Goal: Task Accomplishment & Management: Manage account settings

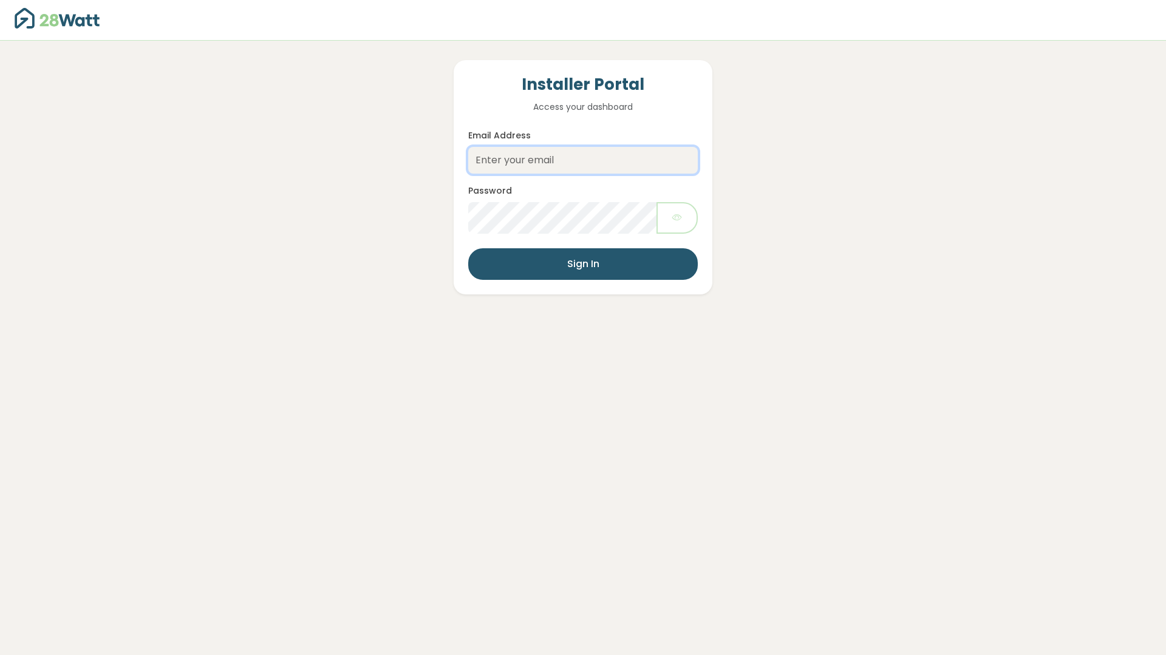
click at [523, 159] on input "Email Address" at bounding box center [583, 160] width 230 height 27
type input "[EMAIL_ADDRESS][DOMAIN_NAME]"
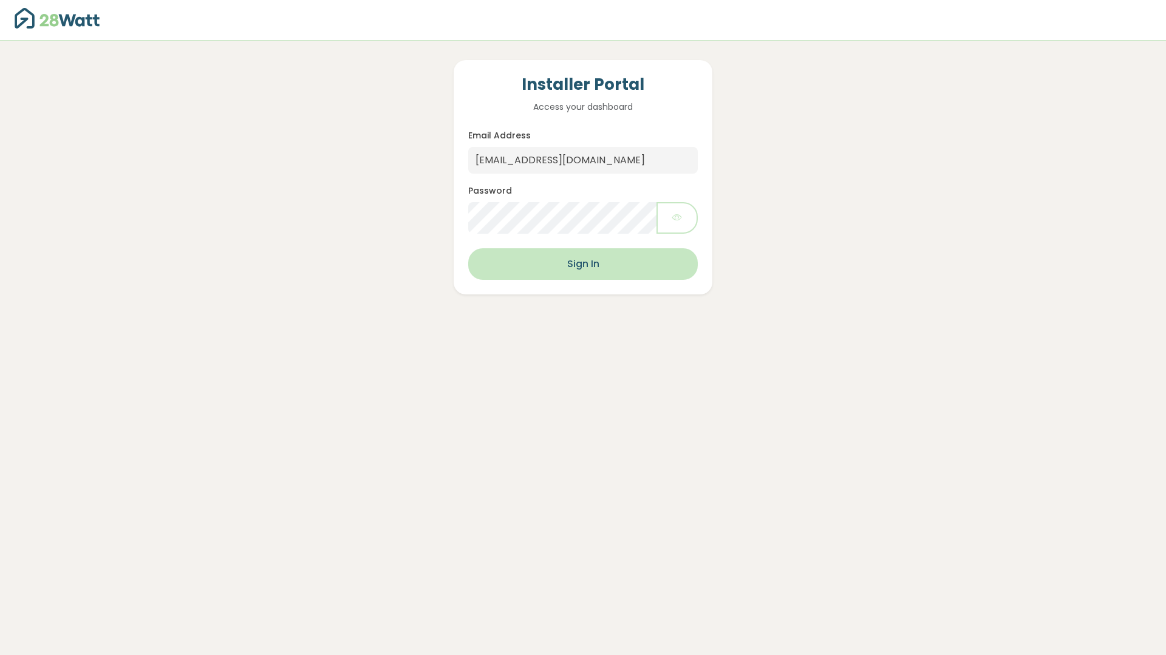
click at [576, 261] on button "Sign In" at bounding box center [583, 264] width 230 height 32
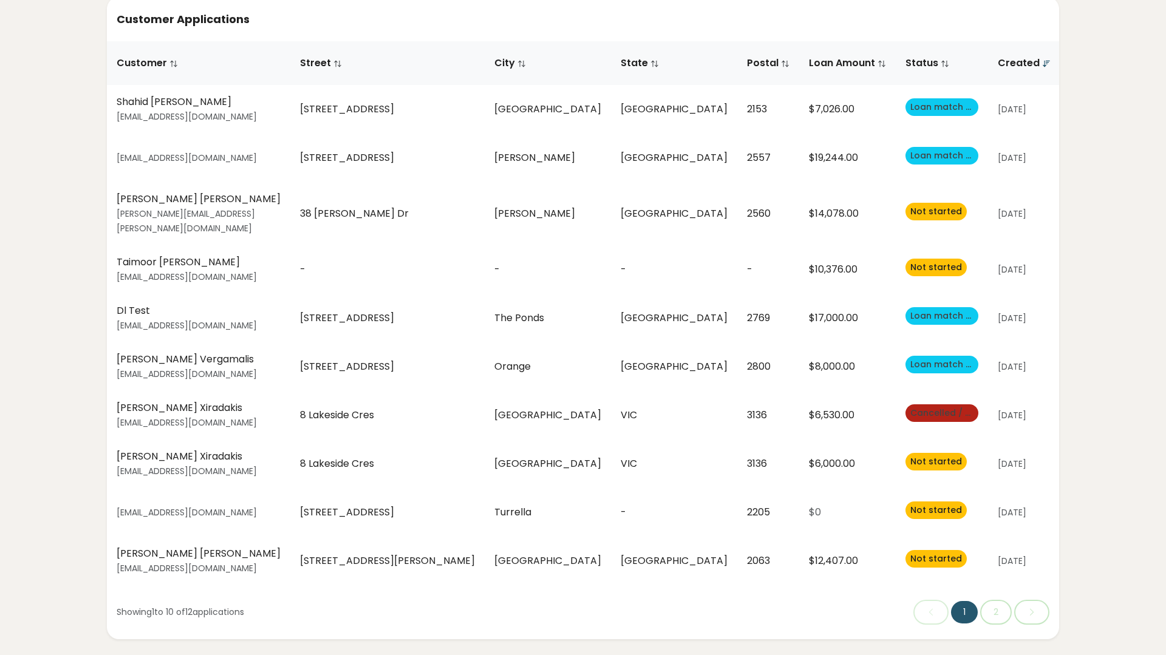
scroll to position [70, 0]
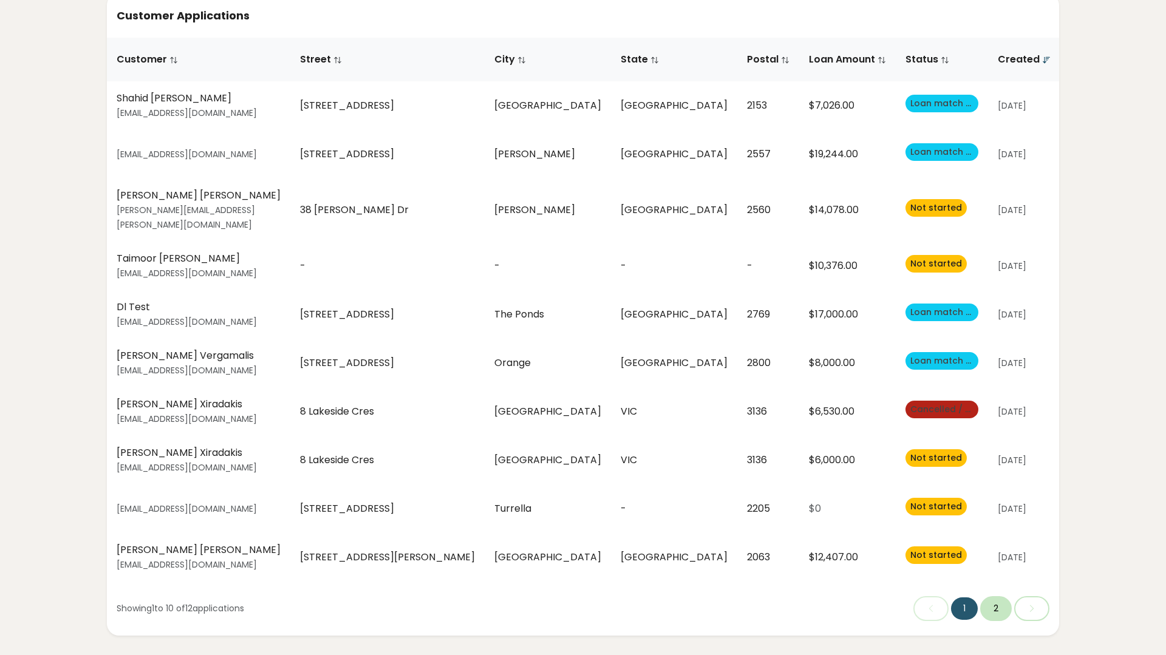
click at [1000, 607] on button "2" at bounding box center [996, 608] width 32 height 25
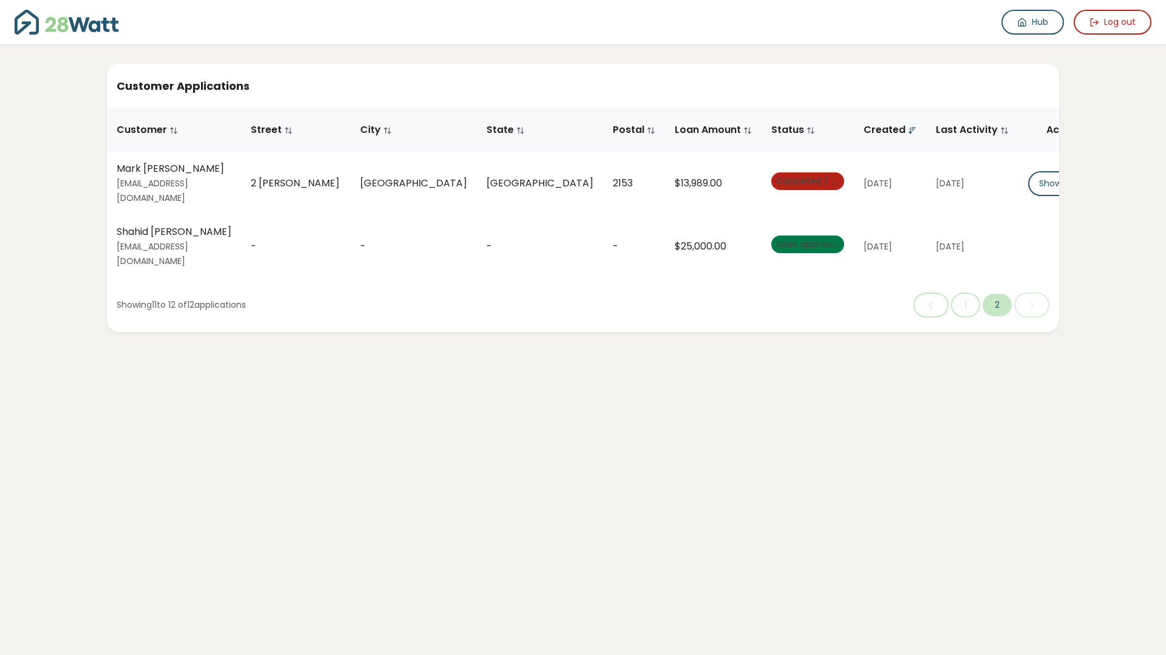
scroll to position [0, 0]
click at [965, 293] on button "1" at bounding box center [965, 305] width 29 height 25
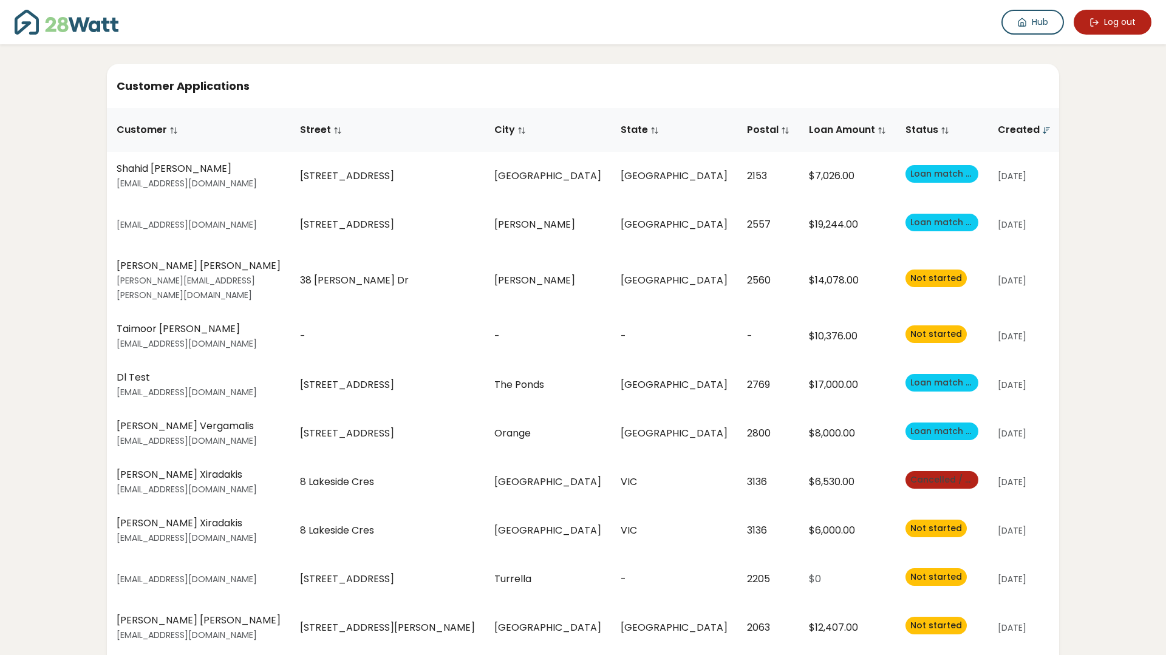
click at [1110, 19] on button "Log out" at bounding box center [1113, 22] width 78 height 25
